Goal: Information Seeking & Learning: Learn about a topic

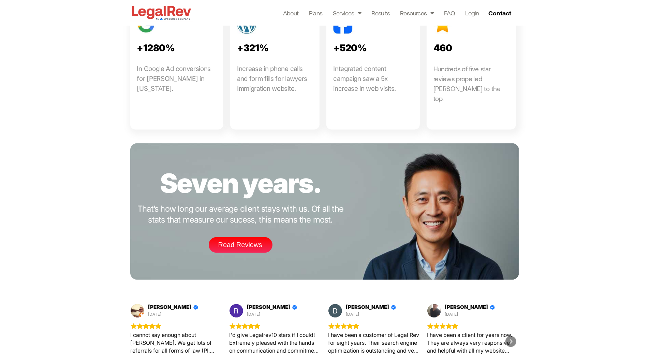
scroll to position [967, 0]
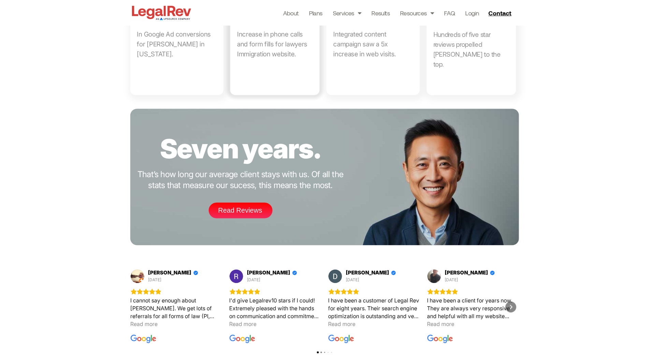
click at [316, 12] on link at bounding box center [274, 33] width 89 height 125
